Goal: Task Accomplishment & Management: Use online tool/utility

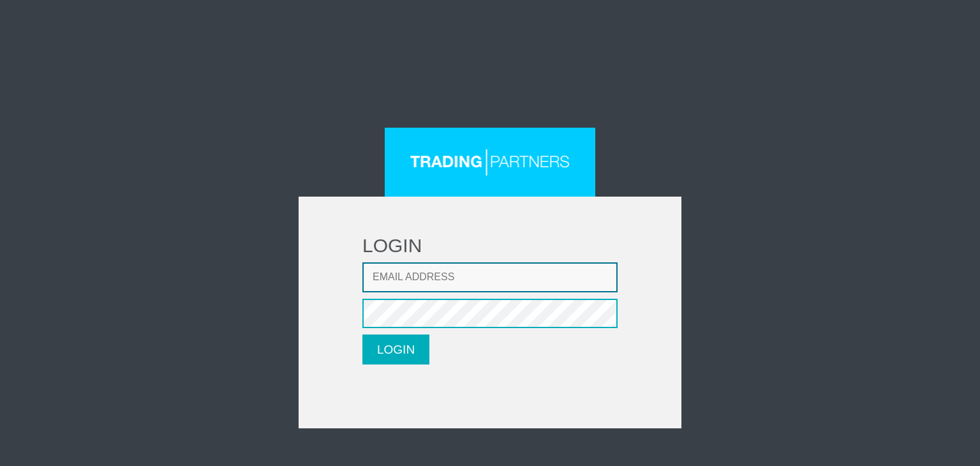
click at [493, 278] on input "Email address" at bounding box center [489, 277] width 255 height 30
type input "[EMAIL_ADDRESS][DOMAIN_NAME]"
click at [362, 334] on button "LOGIN" at bounding box center [395, 349] width 67 height 30
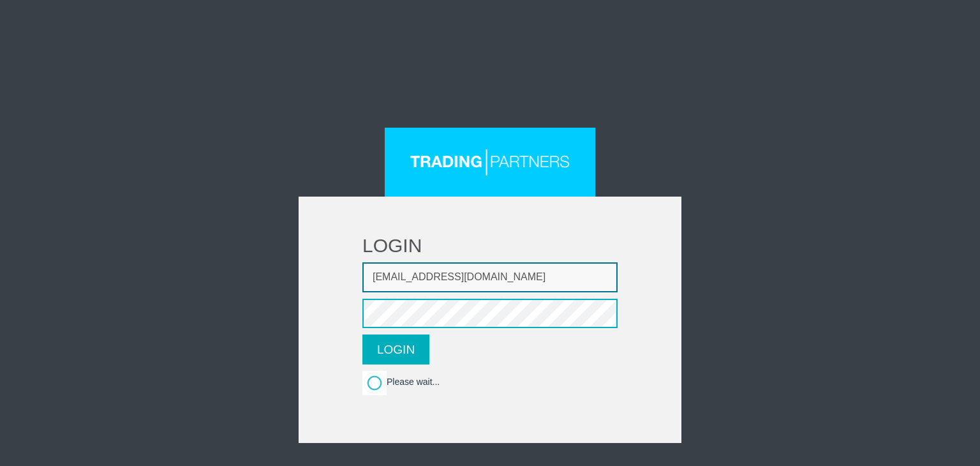
click at [527, 275] on input "[EMAIL_ADDRESS][DOMAIN_NAME]" at bounding box center [489, 277] width 255 height 30
click at [362, 334] on button "LOGIN" at bounding box center [395, 349] width 67 height 30
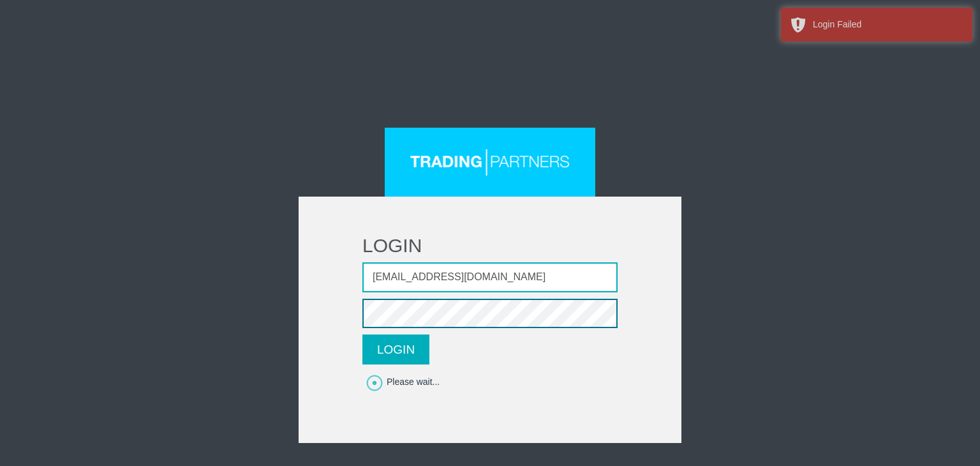
click at [362, 334] on button "LOGIN" at bounding box center [395, 349] width 67 height 30
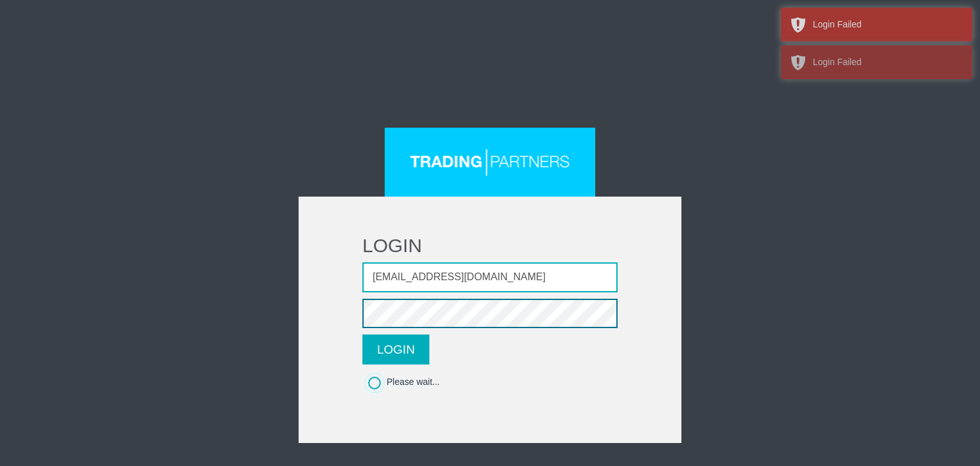
click at [362, 334] on button "LOGIN" at bounding box center [395, 349] width 67 height 30
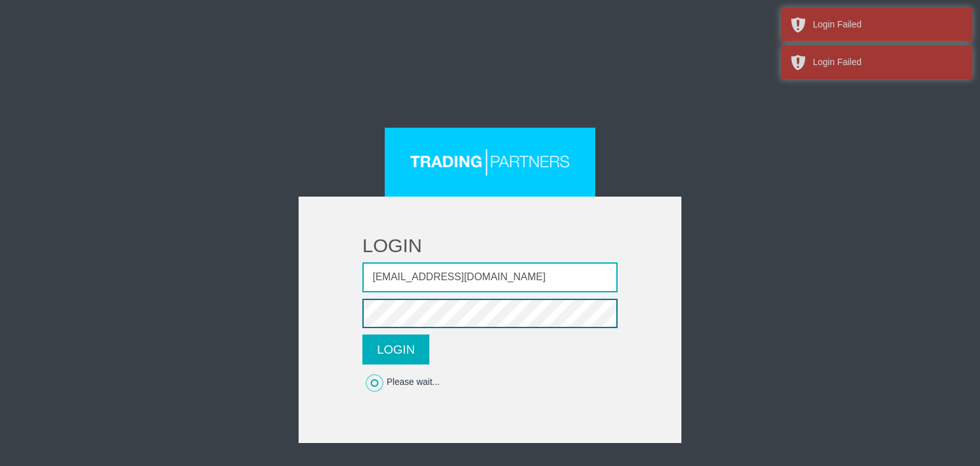
click at [362, 334] on button "LOGIN" at bounding box center [395, 349] width 67 height 30
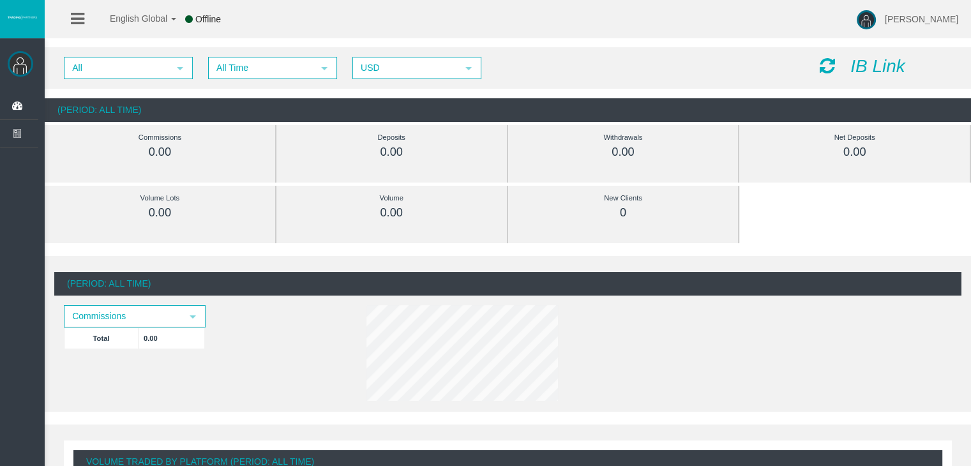
click at [856, 72] on icon "IB Link" at bounding box center [877, 66] width 55 height 20
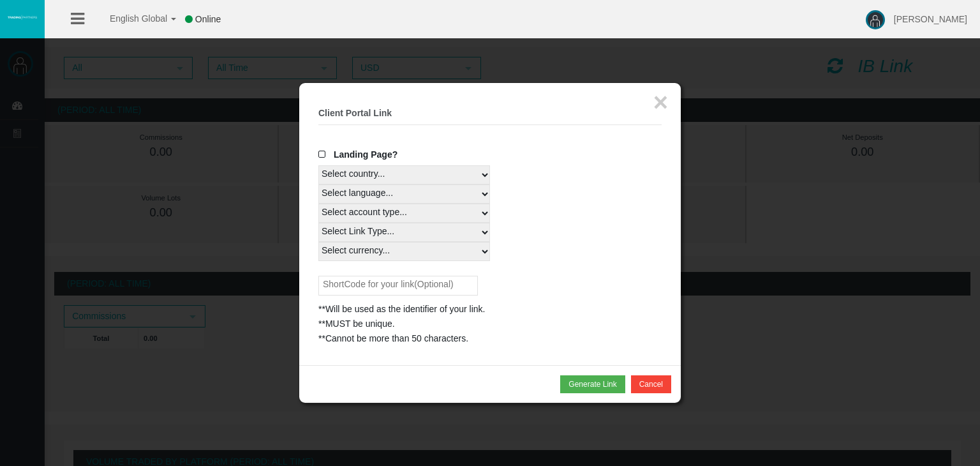
click at [433, 164] on div "Landing Page?" at bounding box center [489, 156] width 343 height 18
click at [413, 170] on select "Select country... Rest of the World" at bounding box center [404, 174] width 172 height 19
select select
click at [318, 165] on select "Select country... Rest of the World" at bounding box center [404, 174] width 172 height 19
click at [415, 195] on select "Select language... English Japanese Chinese Portuguese Spanish Czech German Fre…" at bounding box center [404, 193] width 172 height 19
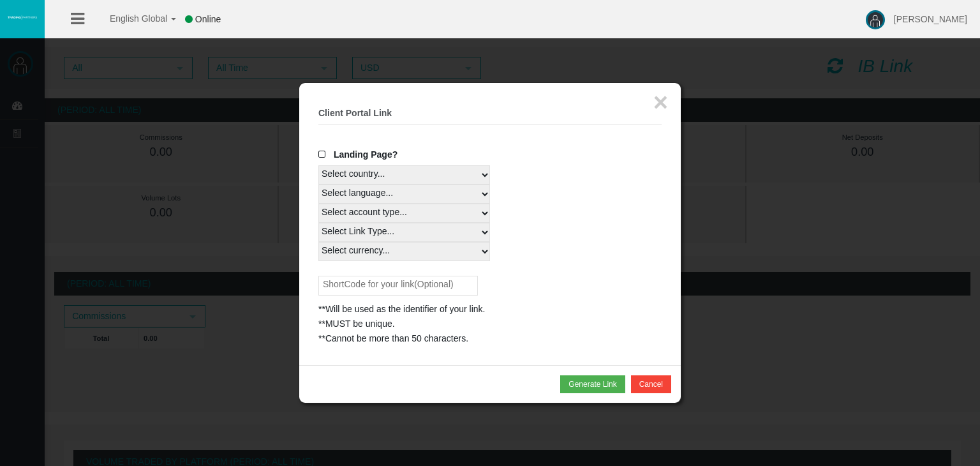
select select
click at [318, 184] on select "Select language... English Japanese Chinese Portuguese Spanish Czech German Fre…" at bounding box center [404, 193] width 172 height 19
click at [447, 215] on select "Select account type... All Platforms" at bounding box center [404, 213] width 172 height 19
select select
click at [318, 204] on select "Select account type... All Platforms" at bounding box center [404, 213] width 172 height 19
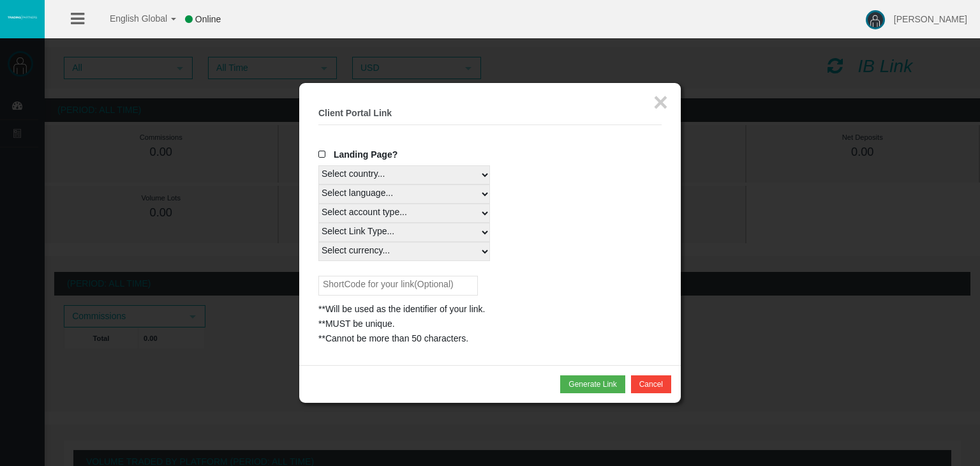
click at [423, 237] on select "Select Link Type..." at bounding box center [404, 232] width 172 height 19
click at [385, 272] on div "Landing Page? Select country... Rest of the World Select language... English Ja…" at bounding box center [489, 246] width 343 height 198
click at [408, 252] on select "Select currency... All Currencies" at bounding box center [404, 251] width 172 height 19
select select "All Currencies"
click at [318, 242] on select "Select currency... All Currencies" at bounding box center [404, 251] width 172 height 19
